Goal: Information Seeking & Learning: Check status

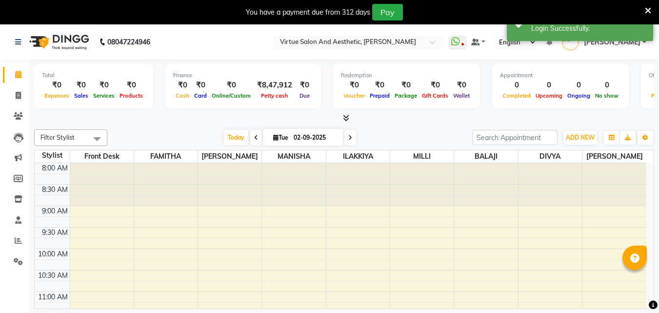
click at [648, 8] on icon at bounding box center [648, 10] width 6 height 9
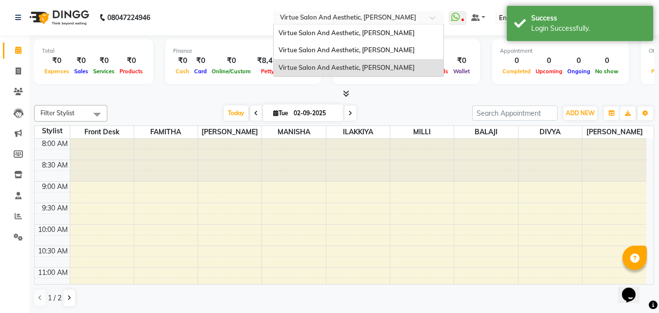
click at [383, 11] on div "Select Location × Virtue Salon And Aesthetic, Kolathur" at bounding box center [358, 17] width 171 height 13
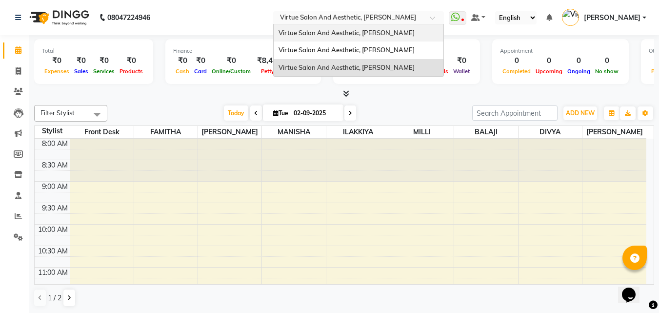
click at [397, 35] on span "Virtue Salon And Aesthetic, [PERSON_NAME]" at bounding box center [346, 33] width 136 height 8
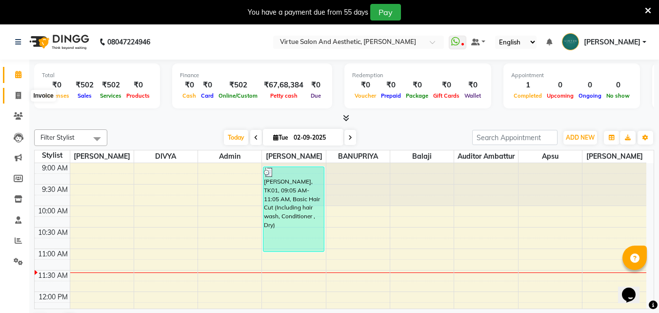
click at [19, 93] on icon at bounding box center [18, 95] width 5 height 7
select select "service"
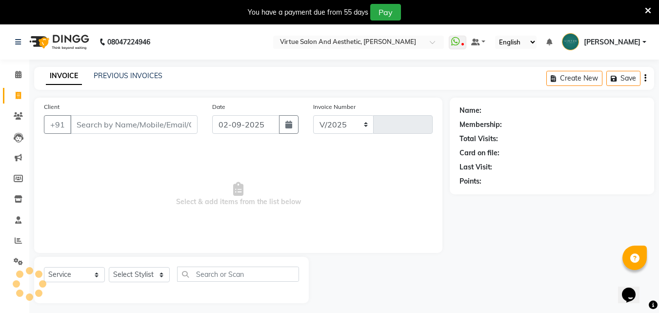
select select "4466"
type input "3394"
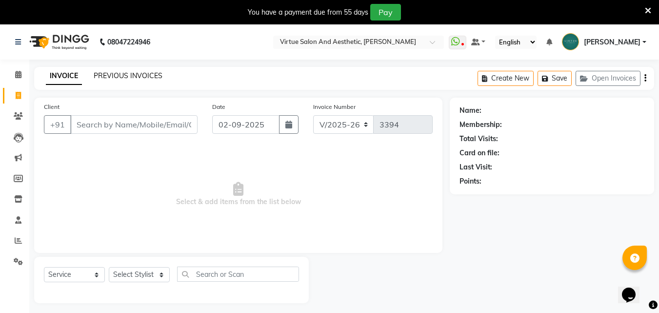
click at [142, 76] on link "PREVIOUS INVOICES" at bounding box center [128, 75] width 69 height 9
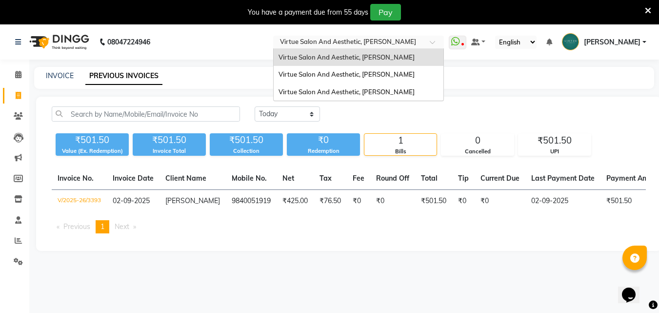
click at [392, 41] on input "text" at bounding box center [348, 43] width 141 height 10
click at [399, 56] on span "Virtue Salon And Aesthetic, [PERSON_NAME]" at bounding box center [346, 57] width 136 height 8
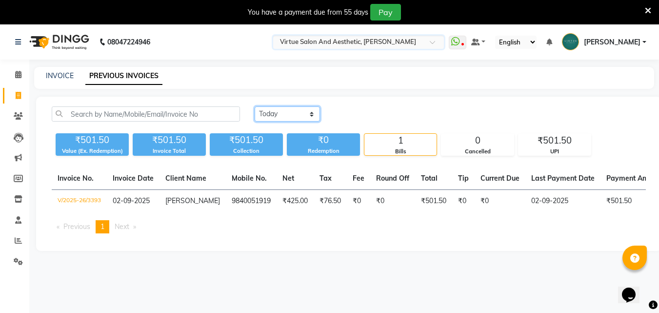
click at [298, 111] on select "Today Yesterday Custom Range" at bounding box center [287, 113] width 65 height 15
click at [287, 160] on div "Today Yesterday Custom Range ₹501.50 Value (Ex. Redemption) ₹501.50 Invoice Tot…" at bounding box center [348, 174] width 625 height 154
click at [302, 115] on select "Today Yesterday Custom Range" at bounding box center [287, 113] width 65 height 15
select select "range"
click at [255, 106] on select "Today Yesterday Custom Range" at bounding box center [287, 113] width 65 height 15
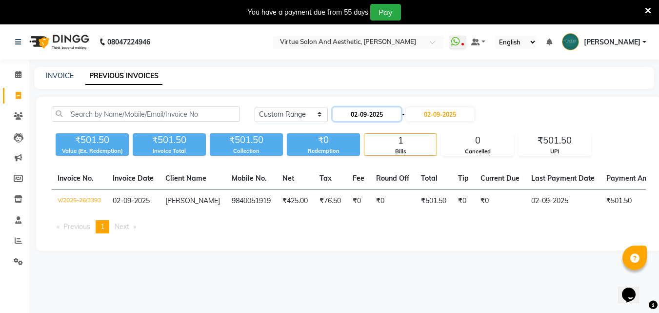
click at [354, 115] on input "02-09-2025" at bounding box center [367, 114] width 68 height 14
select select "9"
select select "2025"
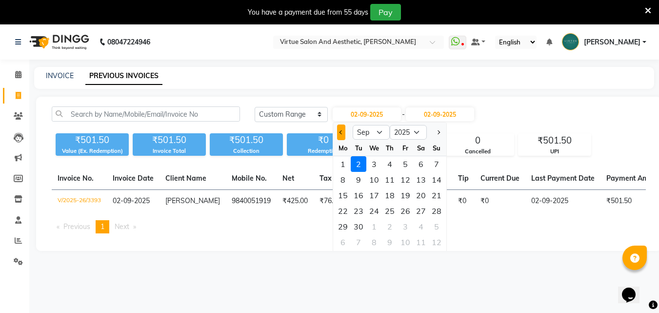
click at [339, 136] on button "Previous month" at bounding box center [341, 132] width 8 height 16
select select "8"
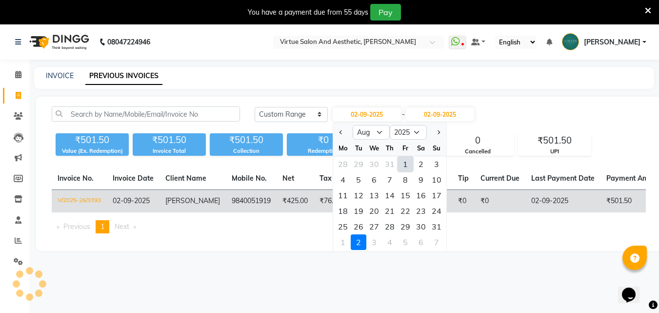
drag, startPoint x: 437, startPoint y: 226, endPoint x: 445, endPoint y: 192, distance: 34.9
click at [438, 226] on div "31" at bounding box center [437, 226] width 16 height 16
type input "31-08-2025"
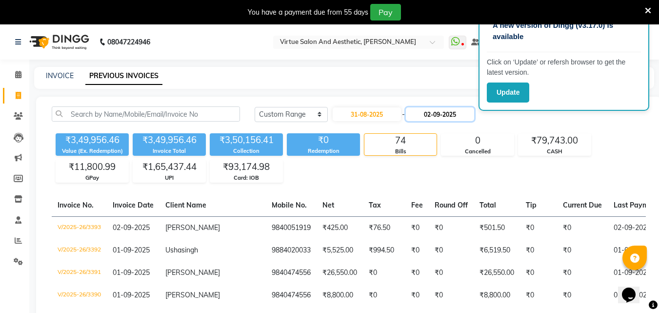
click at [461, 114] on input "02-09-2025" at bounding box center [440, 114] width 68 height 14
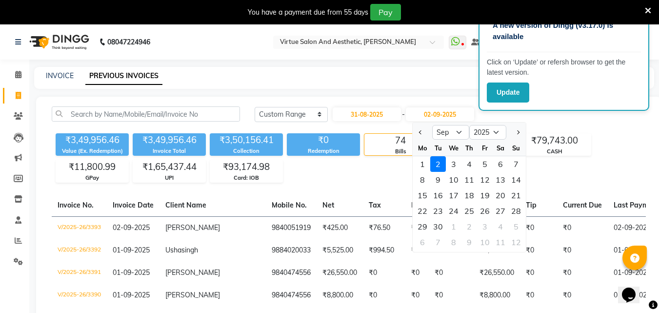
click at [425, 132] on div at bounding box center [422, 132] width 20 height 16
click at [421, 133] on span "Previous month" at bounding box center [421, 132] width 4 height 4
select select "8"
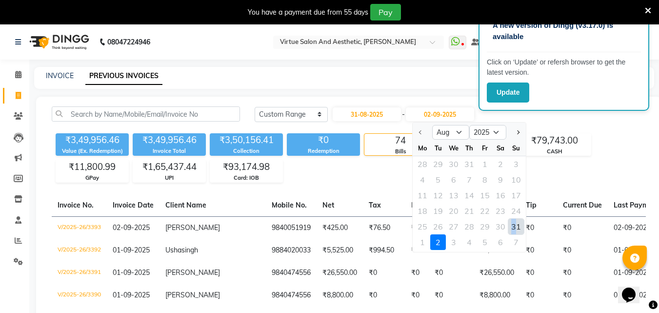
click at [514, 226] on div "31" at bounding box center [516, 226] width 16 height 16
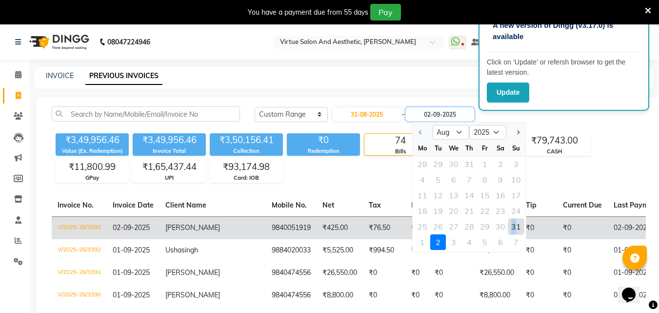
type input "31-08-2025"
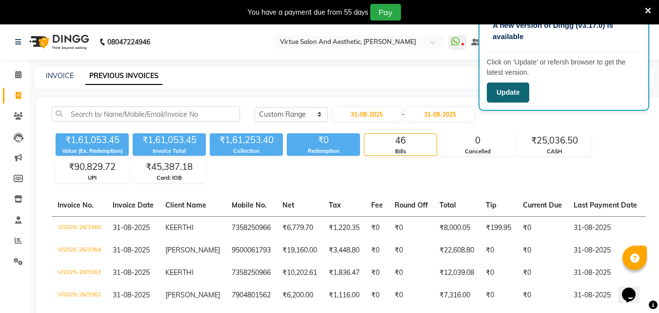
click at [503, 100] on button "Update" at bounding box center [508, 92] width 42 height 20
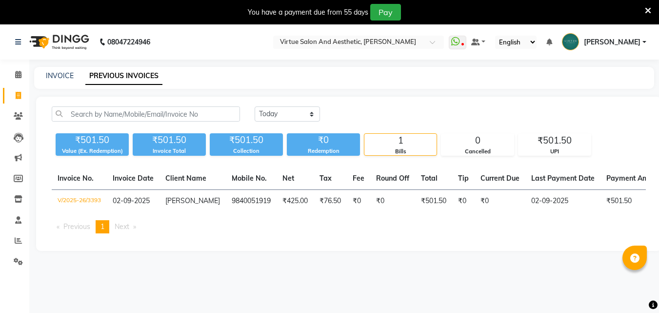
select select "en"
click at [647, 9] on icon at bounding box center [648, 10] width 6 height 9
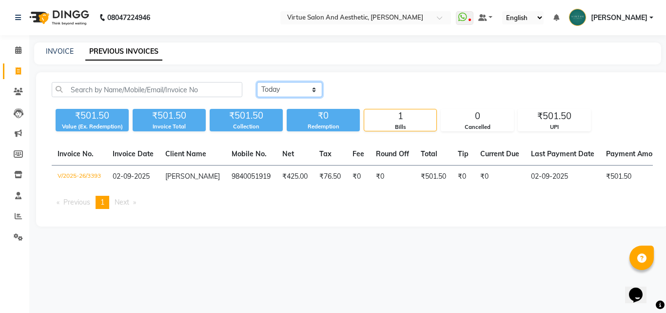
click at [312, 84] on select "Today Yesterday Custom Range" at bounding box center [289, 89] width 65 height 15
select select "range"
click at [257, 82] on select "Today Yesterday Custom Range" at bounding box center [289, 89] width 65 height 15
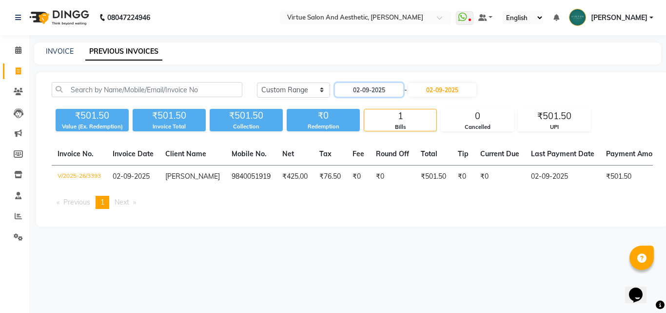
drag, startPoint x: 360, startPoint y: 88, endPoint x: 368, endPoint y: 97, distance: 11.7
click at [361, 88] on input "02-09-2025" at bounding box center [369, 90] width 68 height 14
select select "9"
select select "2025"
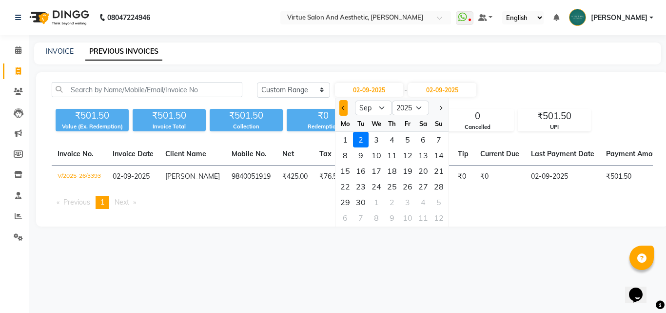
drag, startPoint x: 339, startPoint y: 106, endPoint x: 345, endPoint y: 109, distance: 6.1
click at [341, 106] on button "Previous month" at bounding box center [343, 108] width 8 height 16
select select "8"
click at [437, 199] on div "31" at bounding box center [439, 202] width 16 height 16
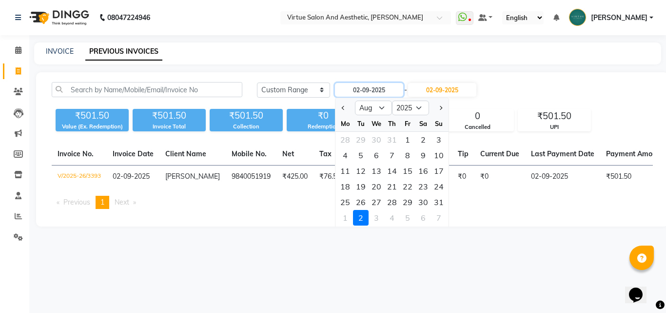
type input "31-08-2025"
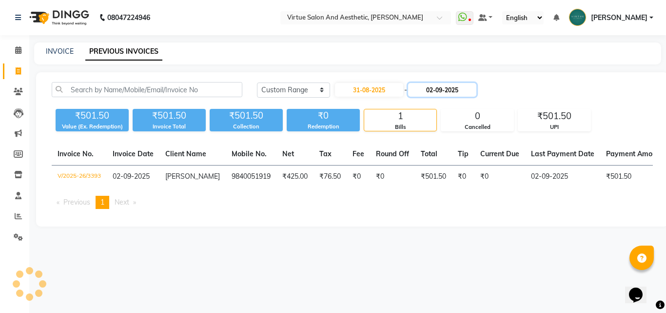
click at [450, 93] on input "02-09-2025" at bounding box center [442, 90] width 68 height 14
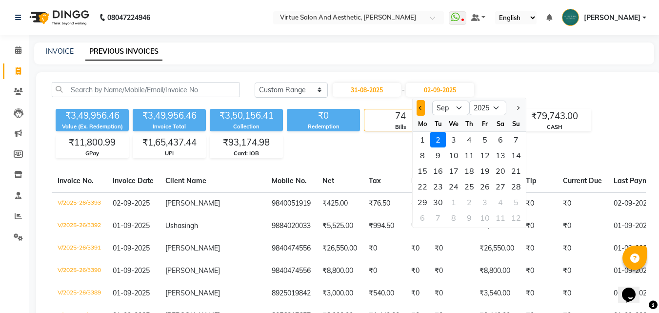
click at [421, 106] on span "Previous month" at bounding box center [421, 108] width 4 height 4
select select "8"
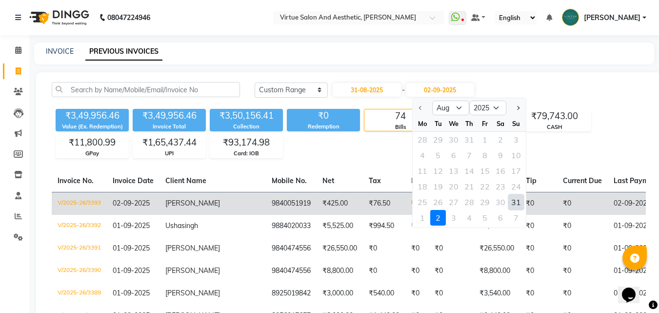
click at [518, 205] on div "31" at bounding box center [516, 202] width 16 height 16
type input "31-08-2025"
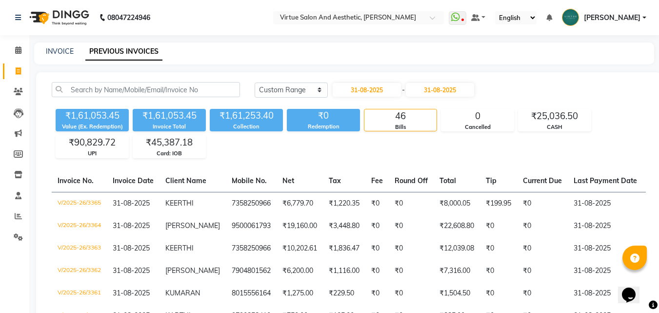
click at [426, 153] on div "₹1,61,053.45 Value (Ex. Redemption) ₹1,61,053.45 Invoice Total ₹1,61,253.40 Col…" at bounding box center [349, 131] width 594 height 53
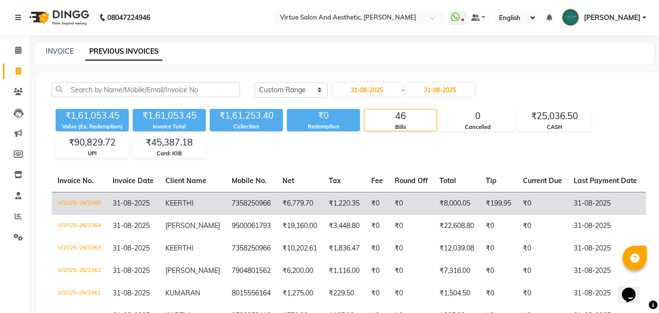
click at [395, 198] on td "₹0" at bounding box center [411, 203] width 45 height 23
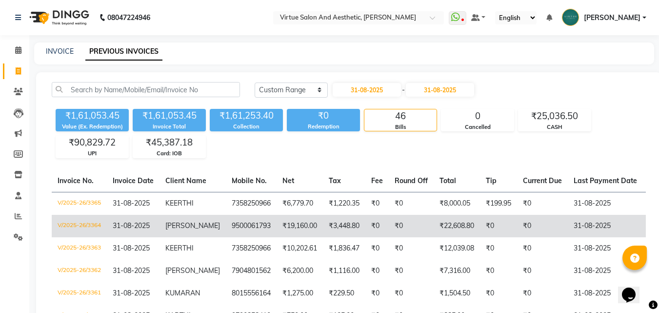
click at [164, 222] on td "[PERSON_NAME]" at bounding box center [192, 226] width 66 height 22
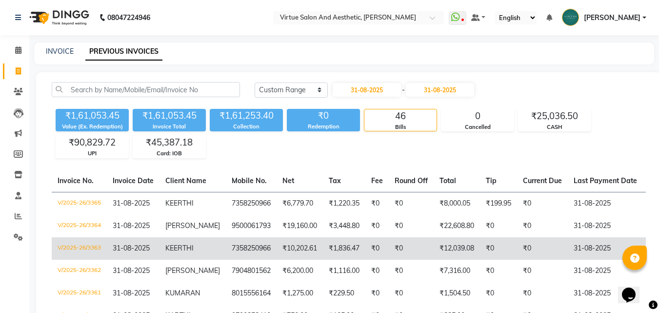
click at [189, 251] on td "KEERTHI" at bounding box center [192, 248] width 66 height 22
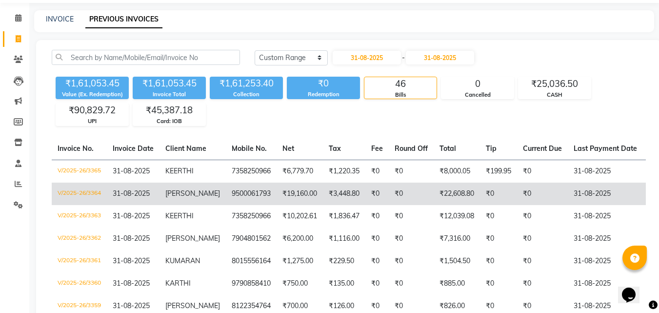
scroll to position [49, 0]
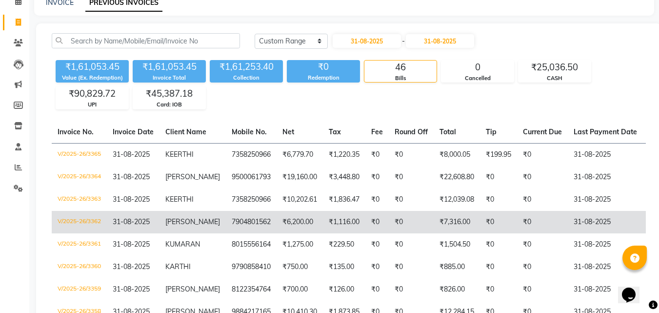
click at [201, 219] on td "KAVITHA" at bounding box center [192, 222] width 66 height 22
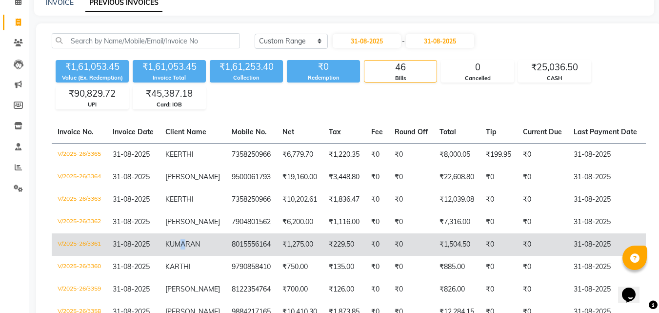
click at [184, 248] on td "KUMARAN" at bounding box center [192, 244] width 66 height 22
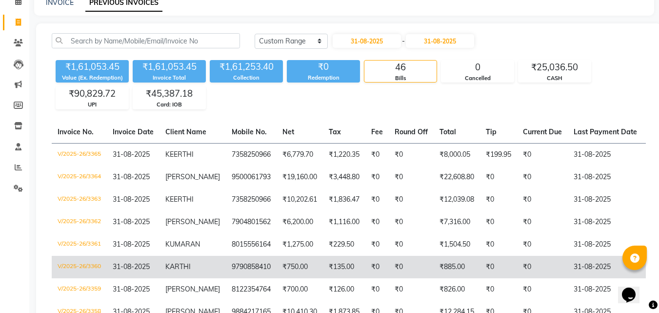
click at [220, 267] on td "KARTHI" at bounding box center [192, 266] width 66 height 22
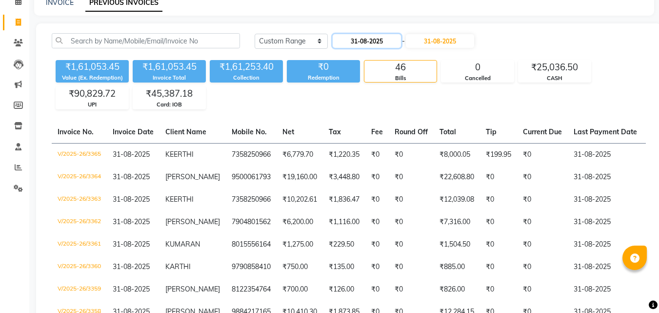
drag, startPoint x: 358, startPoint y: 39, endPoint x: 368, endPoint y: 46, distance: 12.6
click at [358, 39] on input "31-08-2025" at bounding box center [367, 41] width 68 height 14
select select "8"
select select "2025"
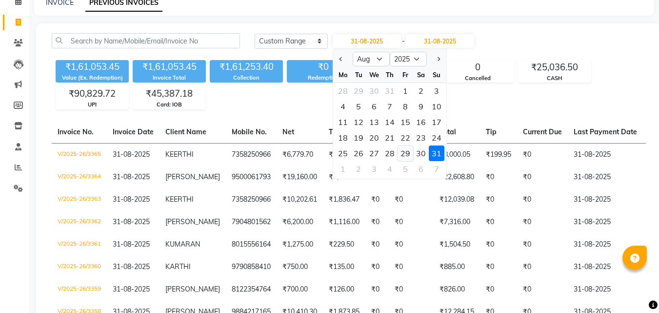
click at [409, 155] on div "29" at bounding box center [405, 153] width 16 height 16
type input "29-08-2025"
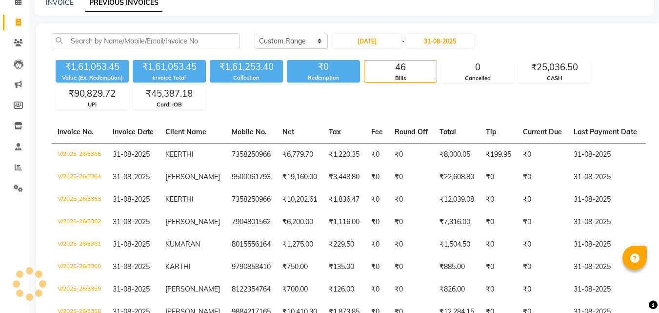
click at [449, 42] on input "31-08-2025" at bounding box center [440, 41] width 68 height 14
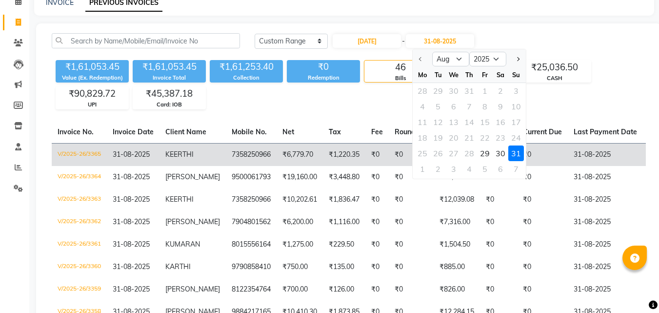
click at [486, 147] on div "29" at bounding box center [485, 153] width 16 height 16
type input "29-08-2025"
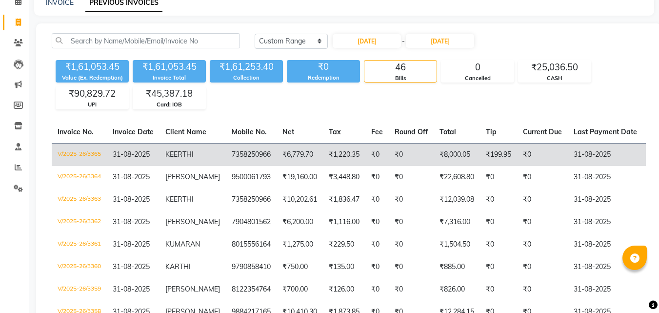
click at [352, 158] on td "₹1,220.35" at bounding box center [344, 154] width 42 height 23
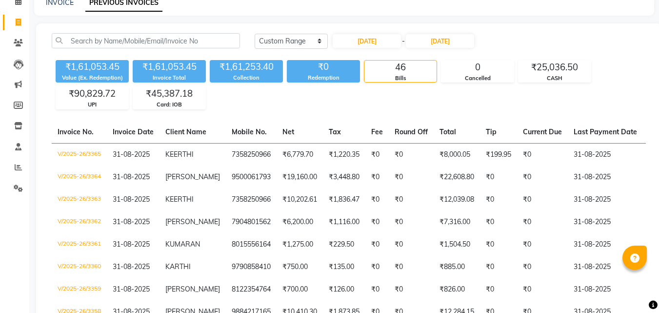
click at [459, 108] on div "₹1,61,053.45 Value (Ex. Redemption) ₹1,61,053.45 Invoice Total ₹1,61,253.40 Col…" at bounding box center [349, 82] width 594 height 53
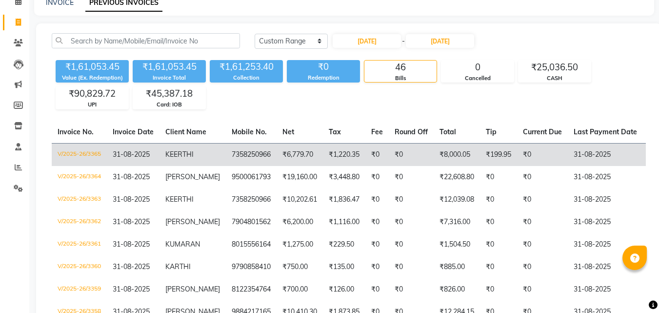
click at [364, 160] on td "₹1,220.35" at bounding box center [344, 154] width 42 height 23
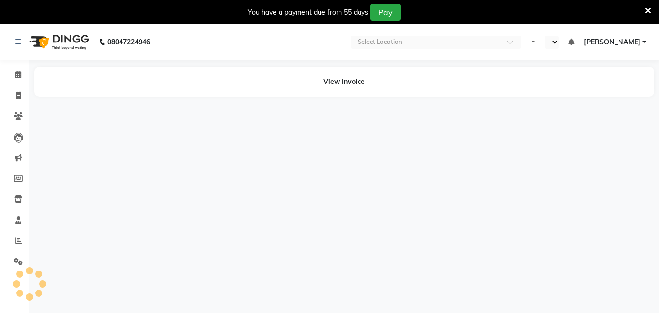
select select "en"
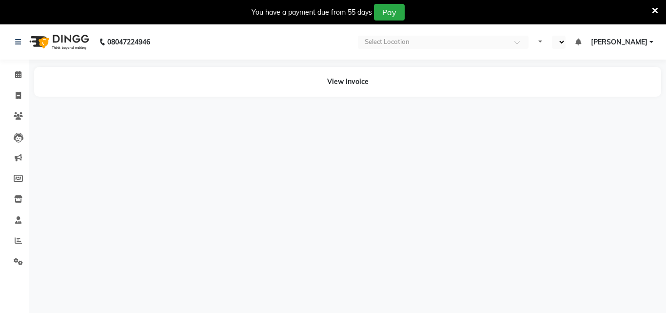
select select "en"
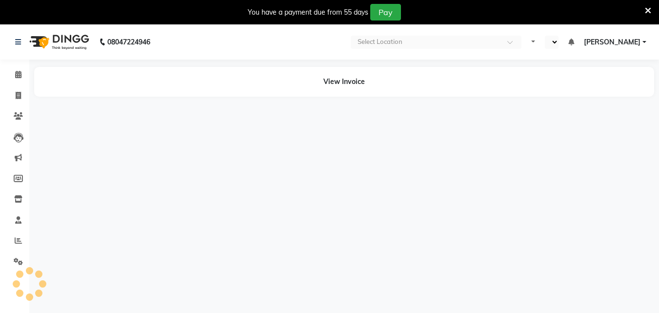
select select "en"
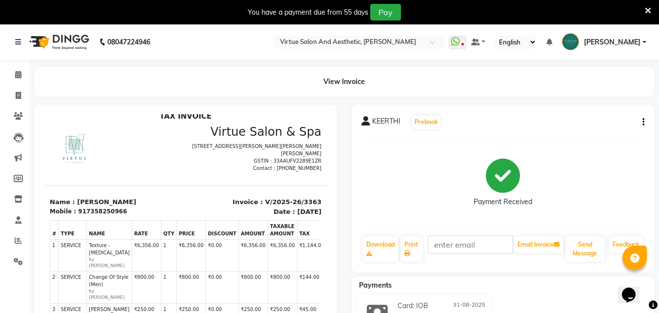
scroll to position [8, 0]
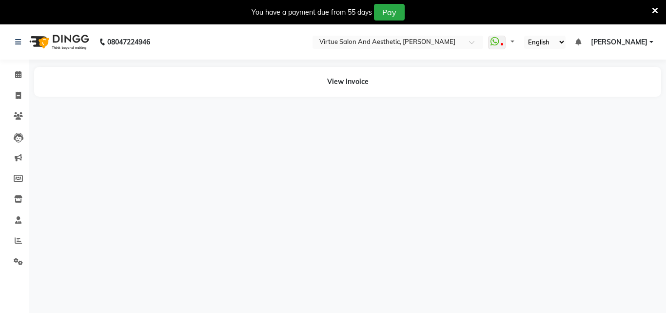
select select "en"
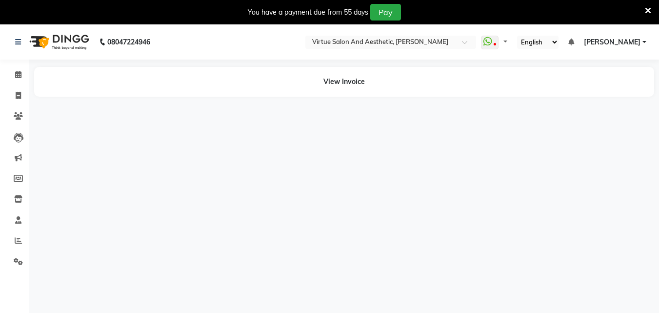
click at [643, 13] on div "You have a payment due from 55 days Pay" at bounding box center [324, 12] width 641 height 17
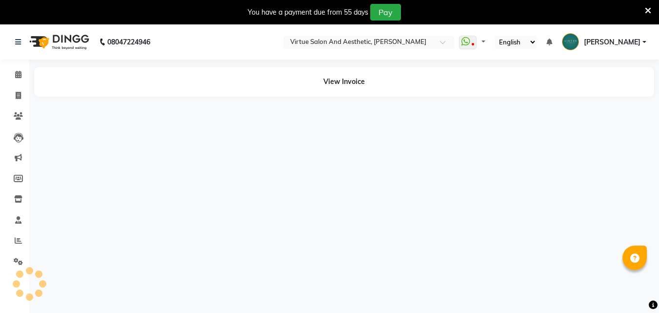
click at [649, 12] on icon at bounding box center [648, 10] width 6 height 9
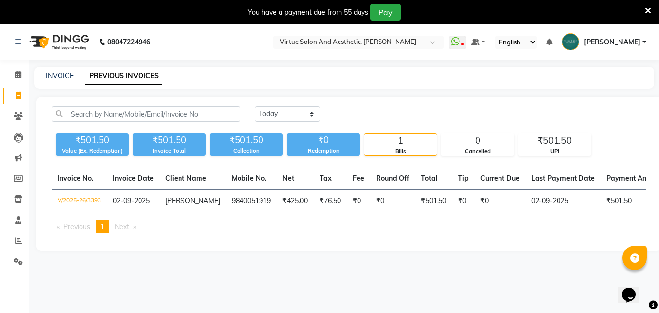
drag, startPoint x: 104, startPoint y: 18, endPoint x: 111, endPoint y: 27, distance: 10.8
click at [108, 24] on body "08047224946 Select Location × Virtue Salon And Aesthetic, [PERSON_NAME] WhatsAp…" at bounding box center [329, 180] width 659 height 313
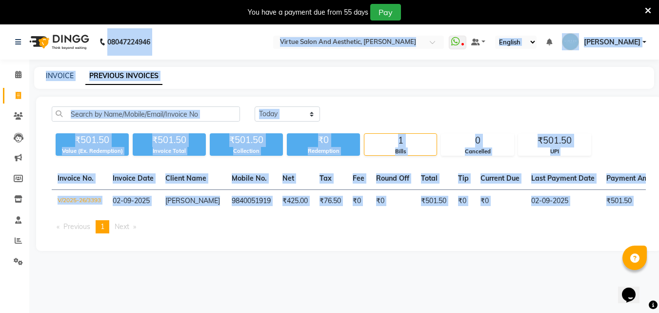
click at [359, 110] on div "Today Yesterday Custom Range" at bounding box center [450, 113] width 391 height 15
click at [365, 118] on div "Today Yesterday Custom Range" at bounding box center [450, 113] width 391 height 15
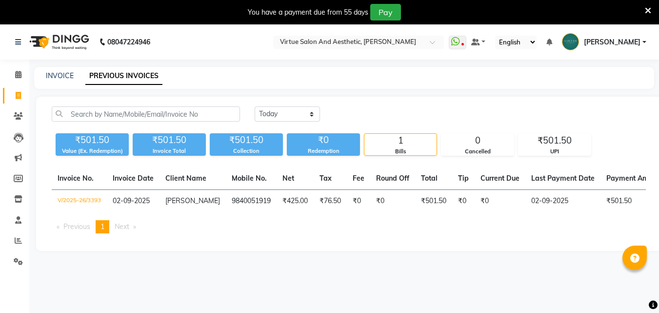
click at [365, 118] on div "Today Yesterday Custom Range" at bounding box center [450, 113] width 391 height 15
